Goal: Task Accomplishment & Management: Manage account settings

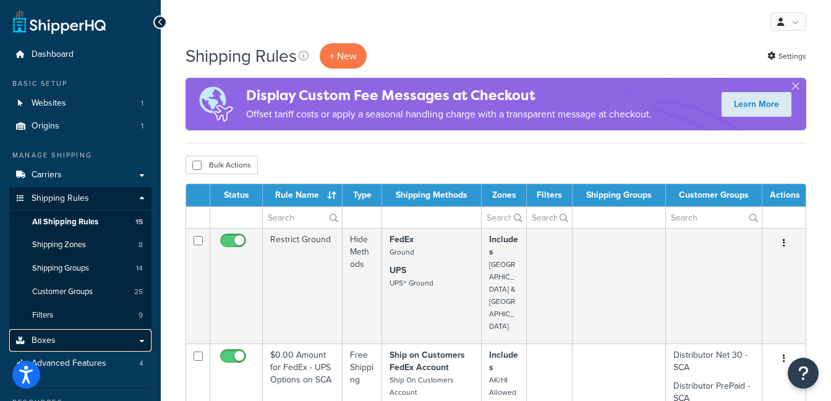
click at [61, 339] on link "Boxes" at bounding box center [80, 341] width 142 height 23
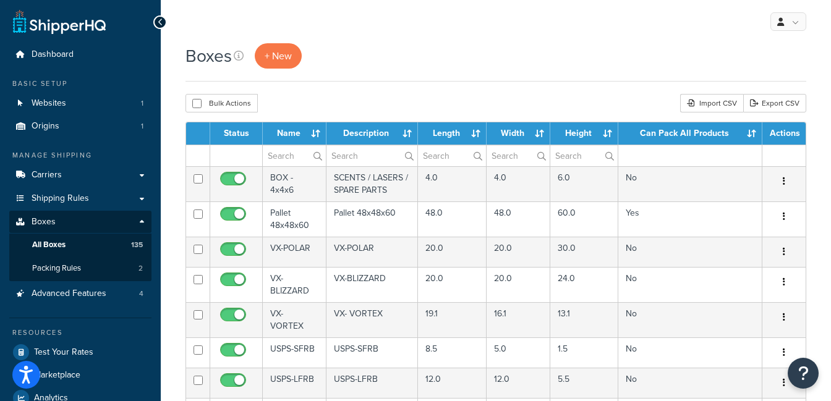
click at [283, 131] on th "Name" at bounding box center [295, 133] width 64 height 22
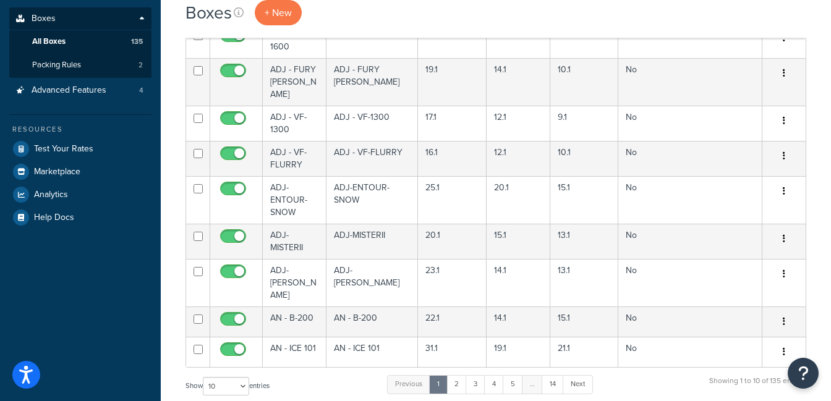
scroll to position [206, 0]
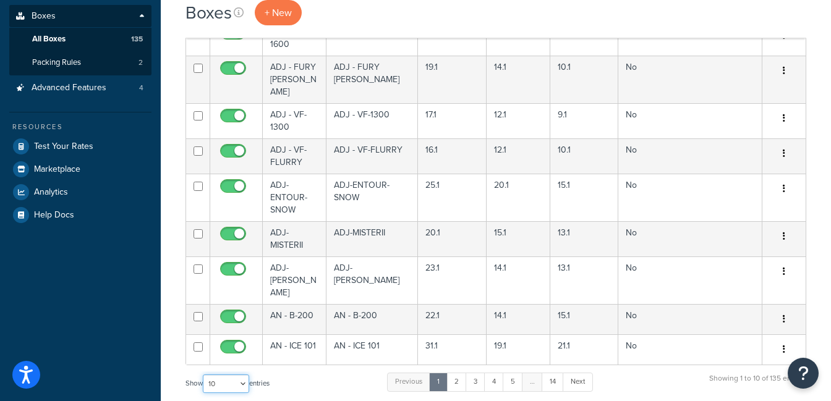
click at [229, 375] on select "10 15 25 50 100 1000" at bounding box center [226, 384] width 46 height 19
select select "1000"
click at [204, 375] on select "10 15 25 50 100 1000" at bounding box center [226, 384] width 46 height 19
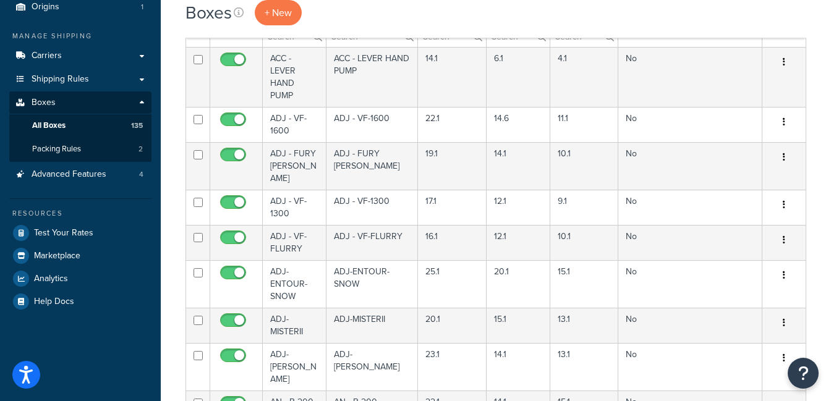
scroll to position [0, 0]
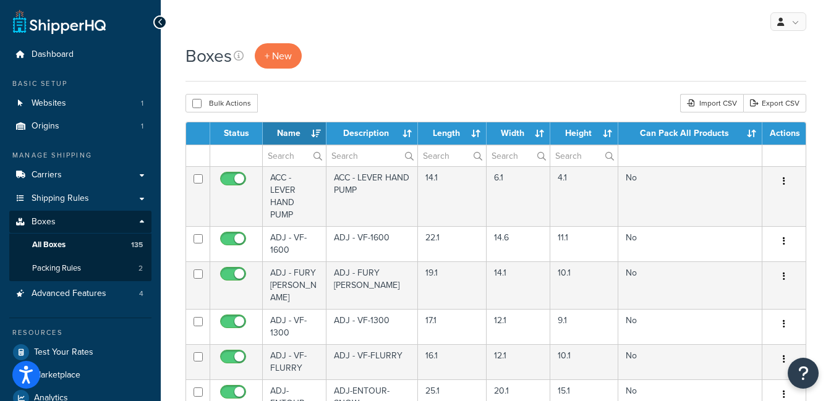
click at [461, 30] on div "My Profile Billing Global Settings Contact Us Logout" at bounding box center [496, 21] width 670 height 43
click at [49, 128] on span "Origins" at bounding box center [46, 126] width 28 height 11
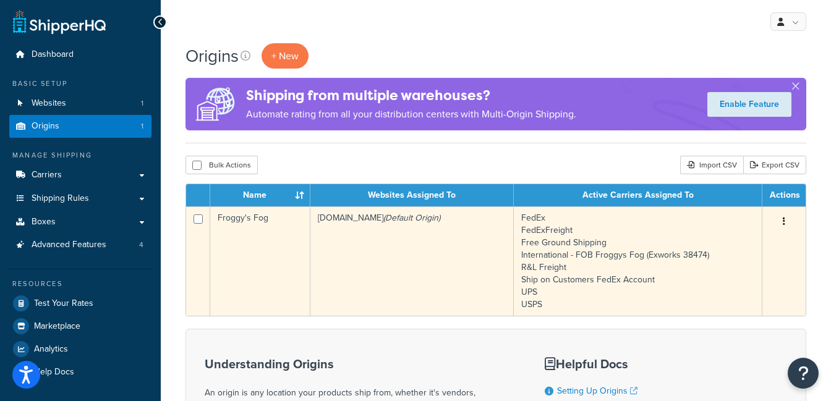
click at [783, 219] on icon "button" at bounding box center [784, 221] width 2 height 9
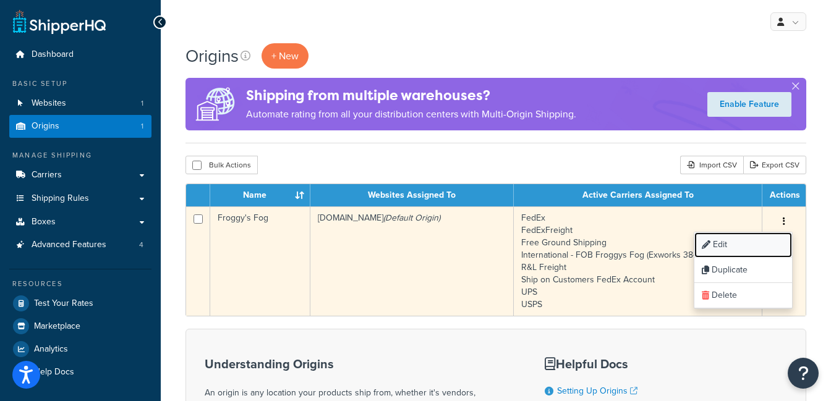
click at [741, 241] on link "Edit" at bounding box center [743, 244] width 98 height 25
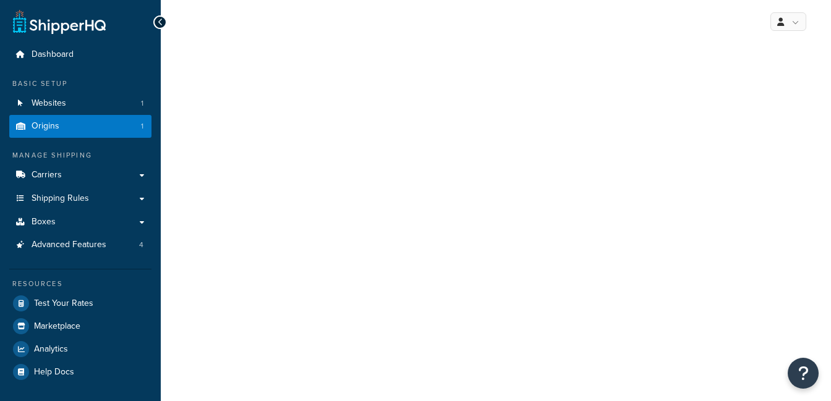
select select "42"
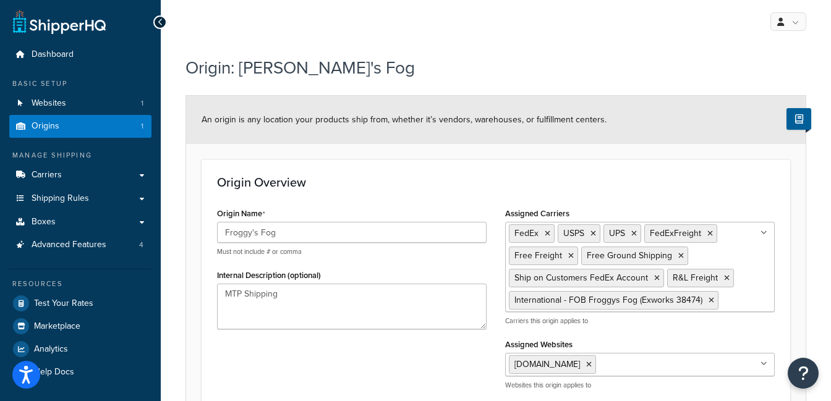
click at [742, 296] on ul "FedEx USPS UPS FedExFreight Free Freight Free Ground Shipping Ship on Customers…" at bounding box center [640, 267] width 270 height 90
